Goal: Information Seeking & Learning: Understand process/instructions

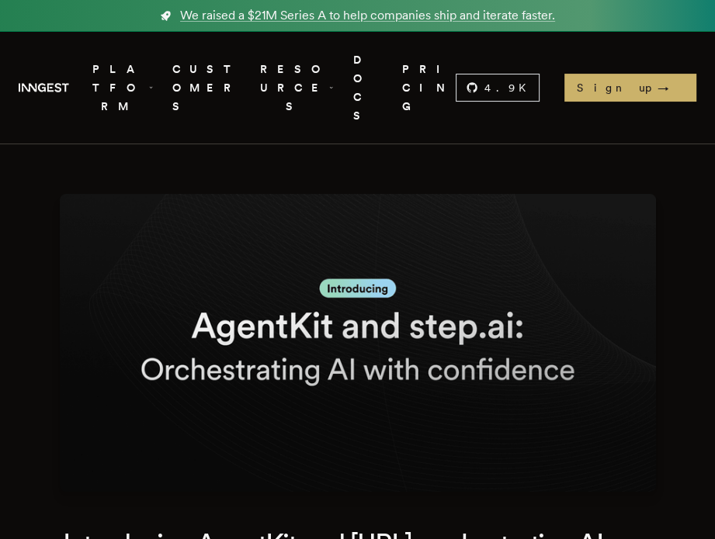
click at [383, 68] on link "DOCS" at bounding box center [368, 87] width 30 height 74
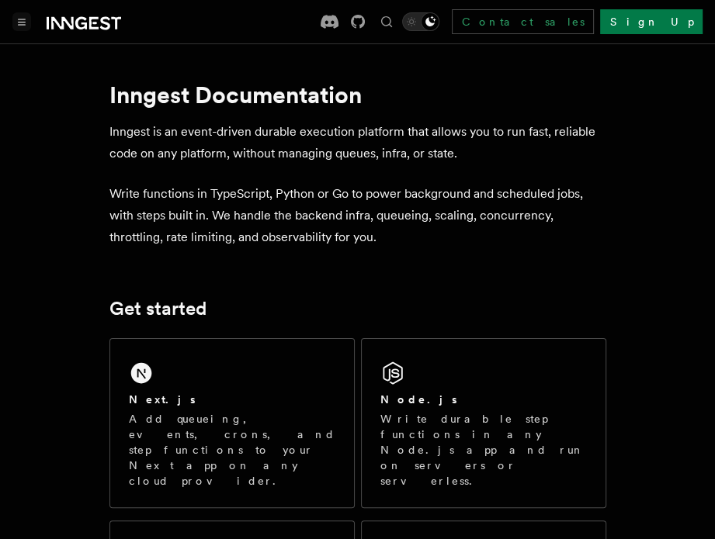
click at [25, 20] on icon "Toggle navigation" at bounding box center [22, 22] width 8 height 7
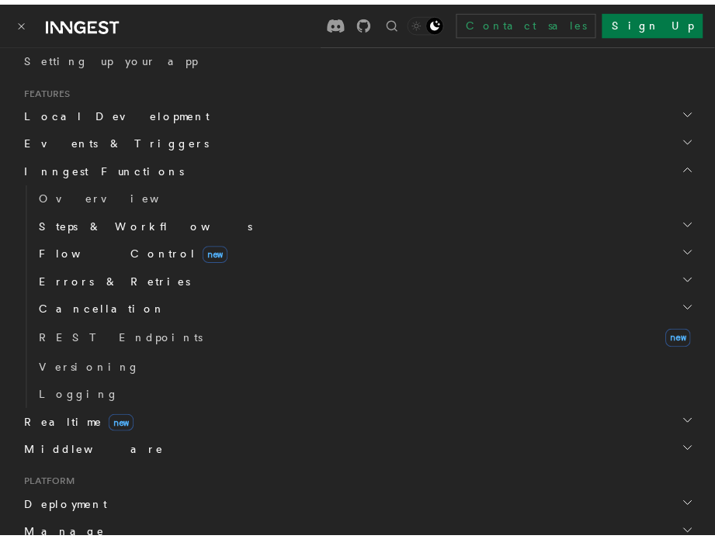
scroll to position [410, 0]
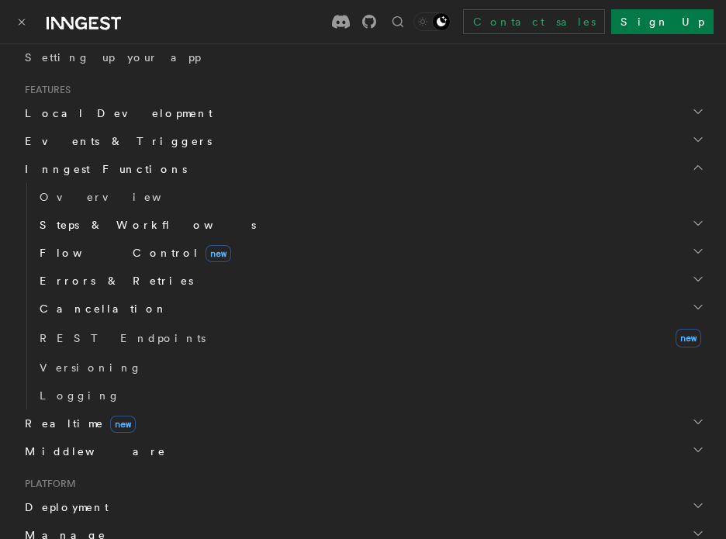
click at [77, 164] on span "Inngest Functions" at bounding box center [103, 169] width 168 height 16
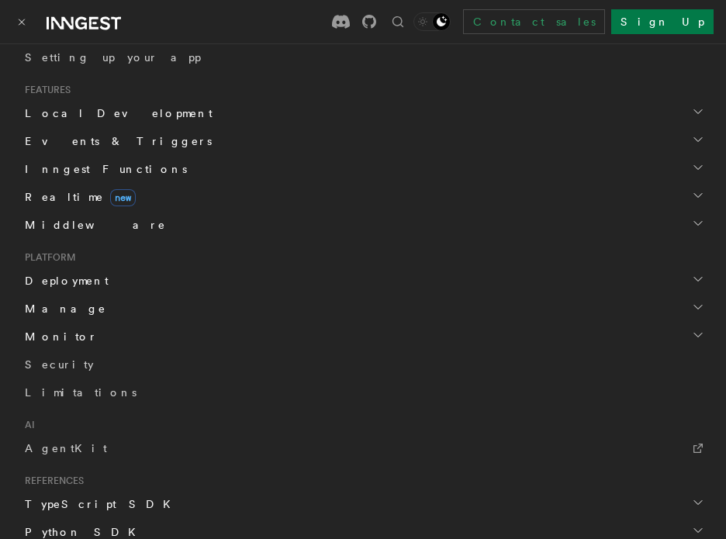
click at [77, 164] on span "Inngest Functions" at bounding box center [103, 169] width 168 height 16
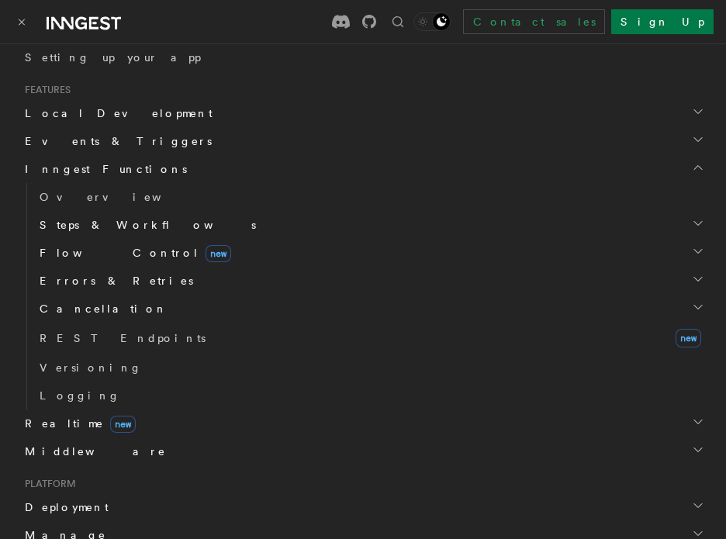
click at [93, 229] on span "Steps & Workflows" at bounding box center [144, 225] width 223 height 16
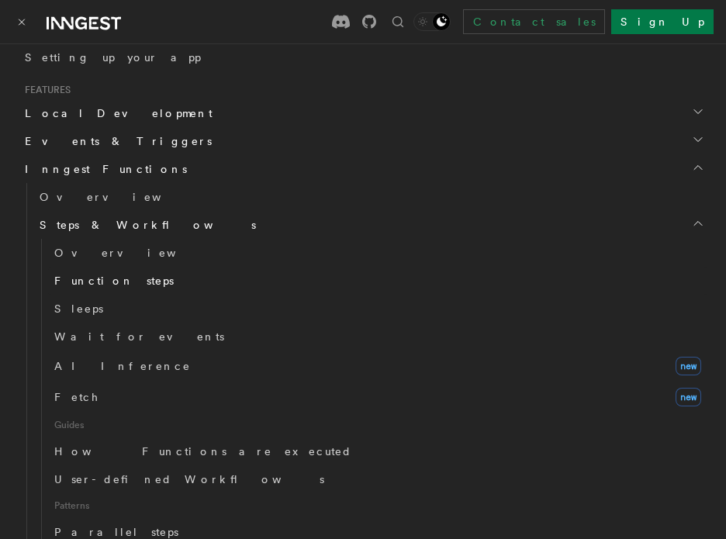
drag, startPoint x: 93, startPoint y: 229, endPoint x: 86, endPoint y: 282, distance: 53.2
click at [86, 282] on li "Steps & Workflows Overview Function steps Sleeps Wait for events AI Inference n…" at bounding box center [370, 419] width 674 height 416
click at [86, 282] on span "Function steps" at bounding box center [114, 281] width 120 height 12
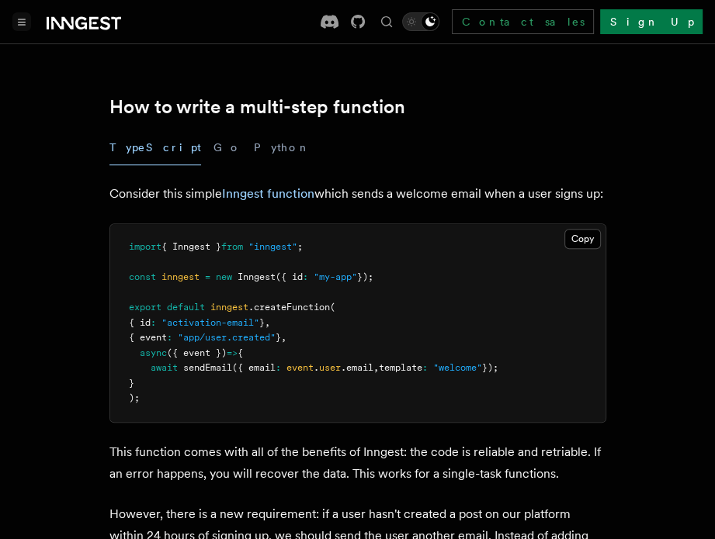
scroll to position [523, 0]
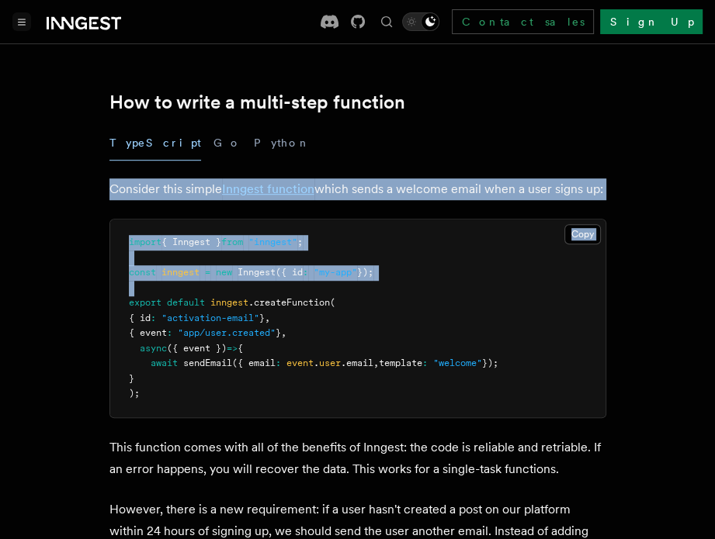
drag, startPoint x: 86, startPoint y: 282, endPoint x: -203, endPoint y: 175, distance: 307.6
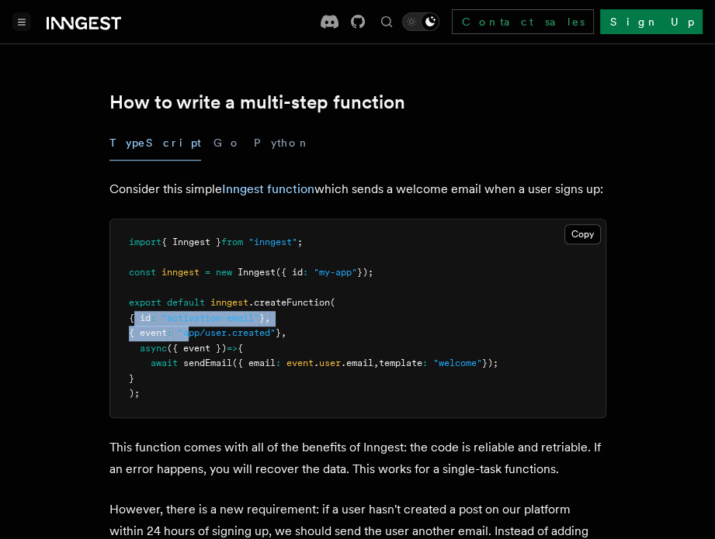
drag, startPoint x: 132, startPoint y: 299, endPoint x: 199, endPoint y: 310, distance: 67.6
click at [199, 310] on pre "import { Inngest } from "inngest" ; const inngest = new Inngest ({ id : "my-app…" at bounding box center [357, 319] width 495 height 198
drag, startPoint x: 254, startPoint y: 285, endPoint x: 298, endPoint y: 320, distance: 56.8
click at [298, 320] on code "import { Inngest } from "inngest" ; const inngest = new Inngest ({ id : "my-app…" at bounding box center [313, 318] width 369 height 162
drag, startPoint x: 302, startPoint y: 318, endPoint x: 140, endPoint y: 192, distance: 205.2
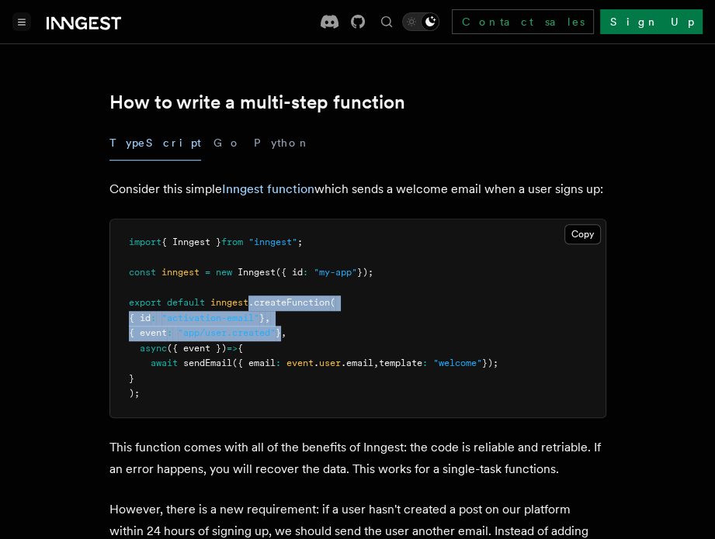
click at [151, 313] on span "{ id" at bounding box center [140, 318] width 22 height 11
drag, startPoint x: 136, startPoint y: 302, endPoint x: 299, endPoint y: 314, distance: 163.4
click at [299, 314] on code "import { Inngest } from "inngest" ; const inngest = new Inngest ({ id : "my-app…" at bounding box center [313, 318] width 369 height 162
copy code "{ id : "activation-email" } , { event : "app/user.created" }"
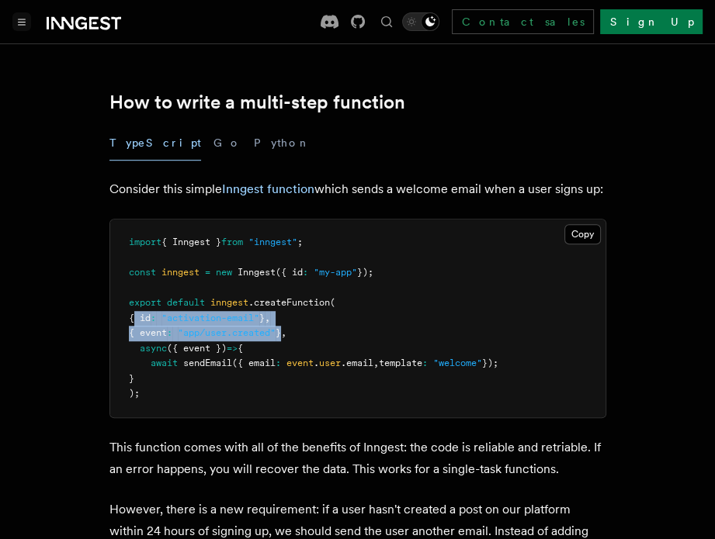
click at [237, 327] on span ""app/user.created"" at bounding box center [227, 332] width 98 height 11
